Goal: Navigation & Orientation: Find specific page/section

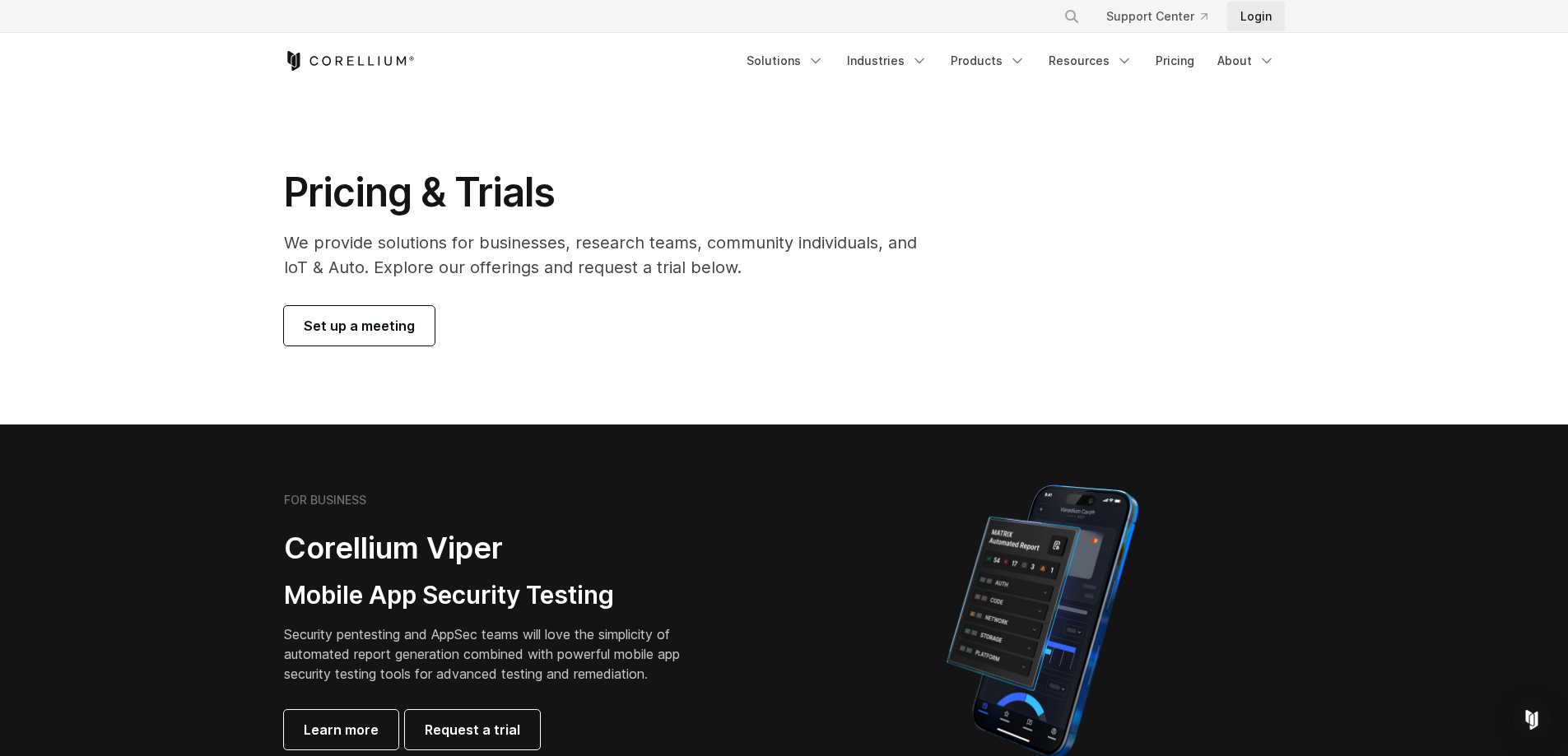
click at [1256, 5] on link "Login" at bounding box center [1255, 16] width 58 height 29
click at [1262, 16] on link "Login" at bounding box center [1255, 16] width 58 height 29
click at [804, 68] on link "Solutions" at bounding box center [785, 60] width 97 height 29
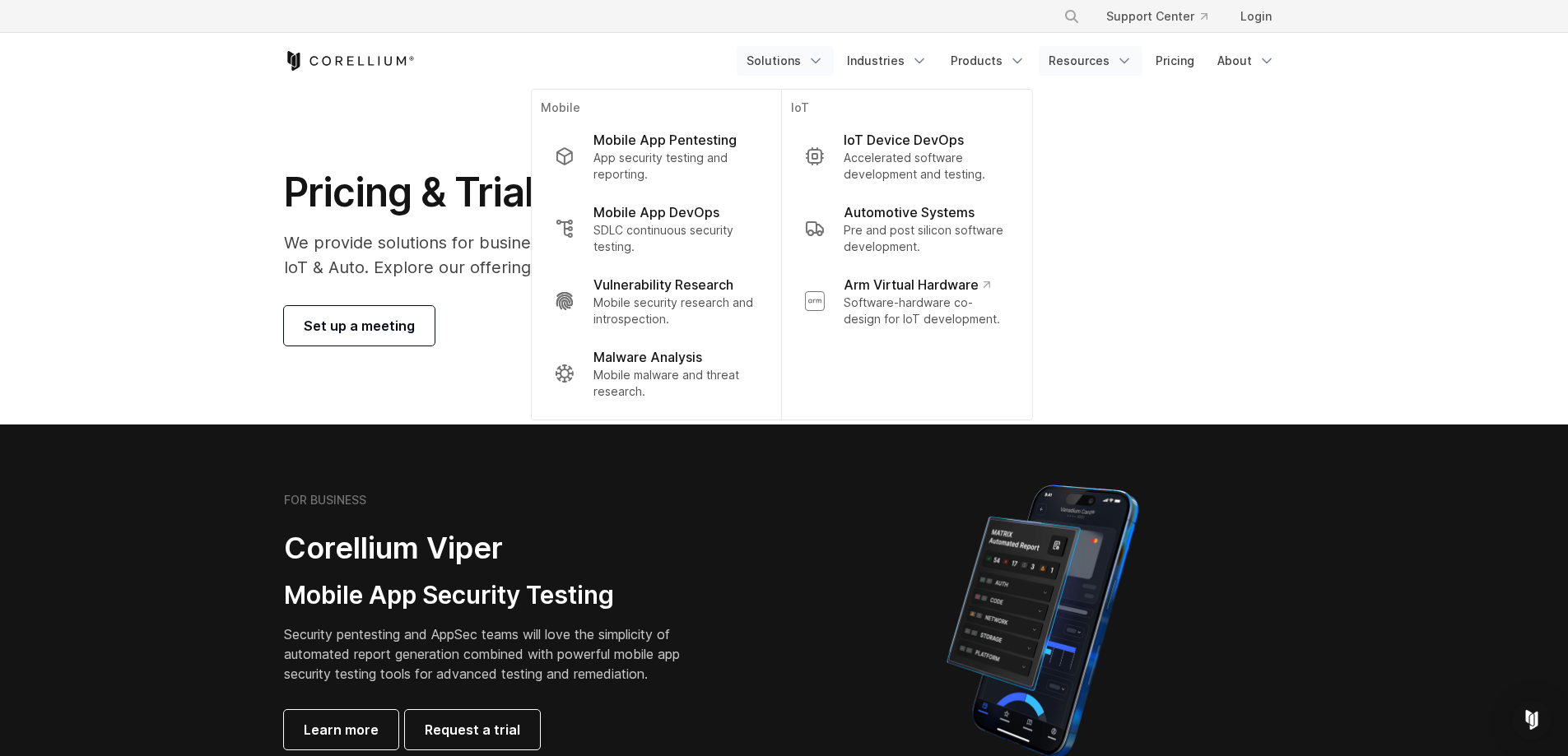
click at [1098, 60] on link "Resources" at bounding box center [1090, 60] width 104 height 29
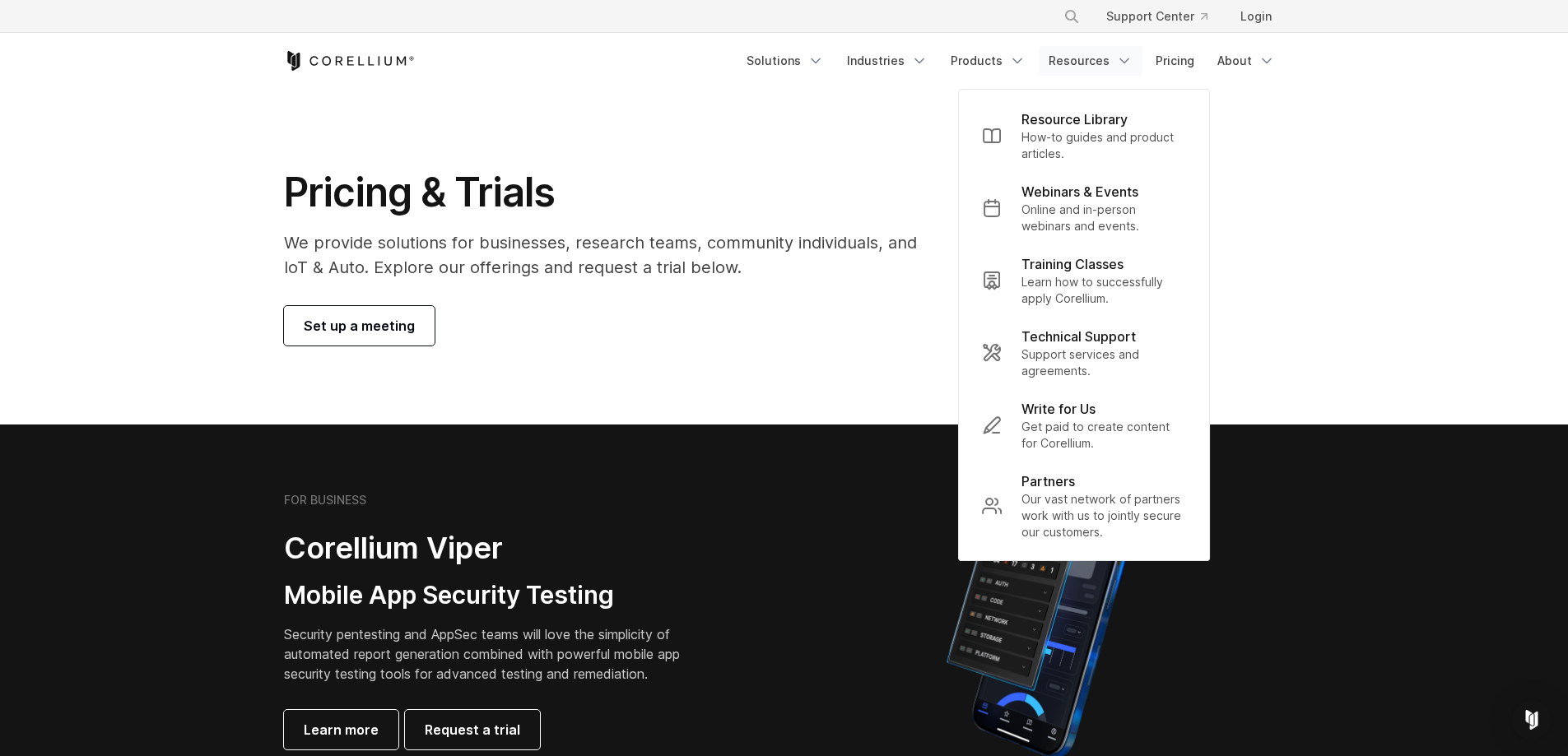
click at [833, 108] on section "Pricing & Trials We provide solutions for businesses, research teams, community…" at bounding box center [784, 257] width 1568 height 335
